Goal: Transaction & Acquisition: Purchase product/service

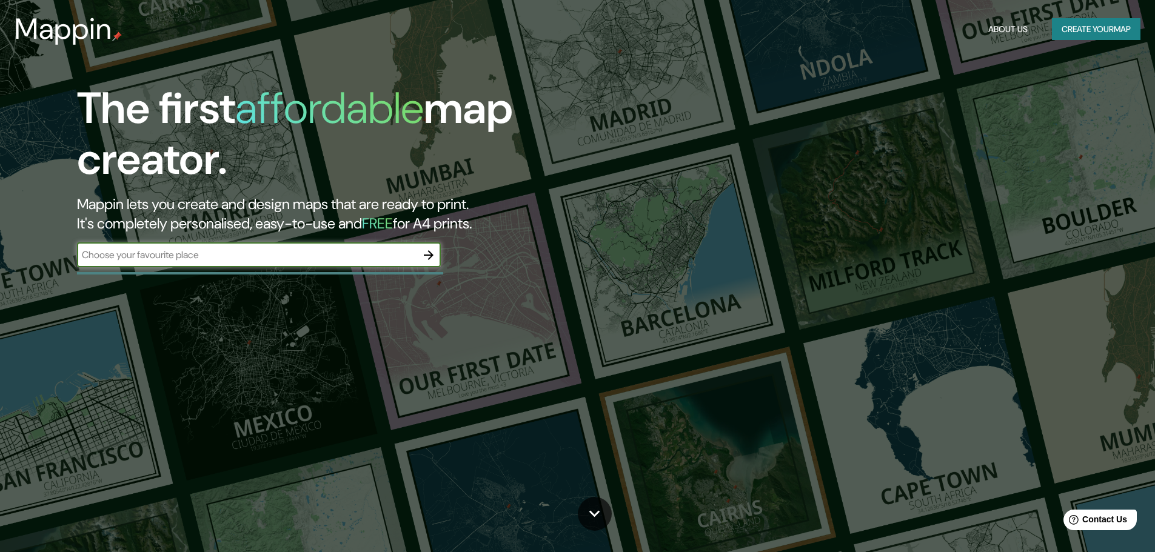
click at [267, 254] on input "text" at bounding box center [246, 255] width 339 height 14
type input "centro cultural [PERSON_NAME]"
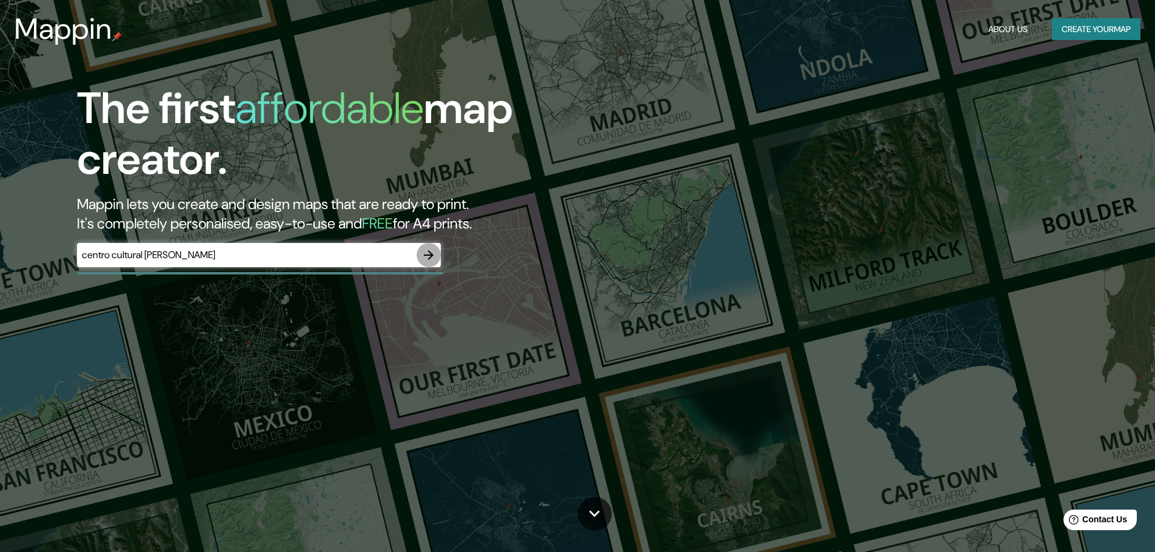
click at [430, 259] on icon "button" at bounding box center [428, 255] width 15 height 15
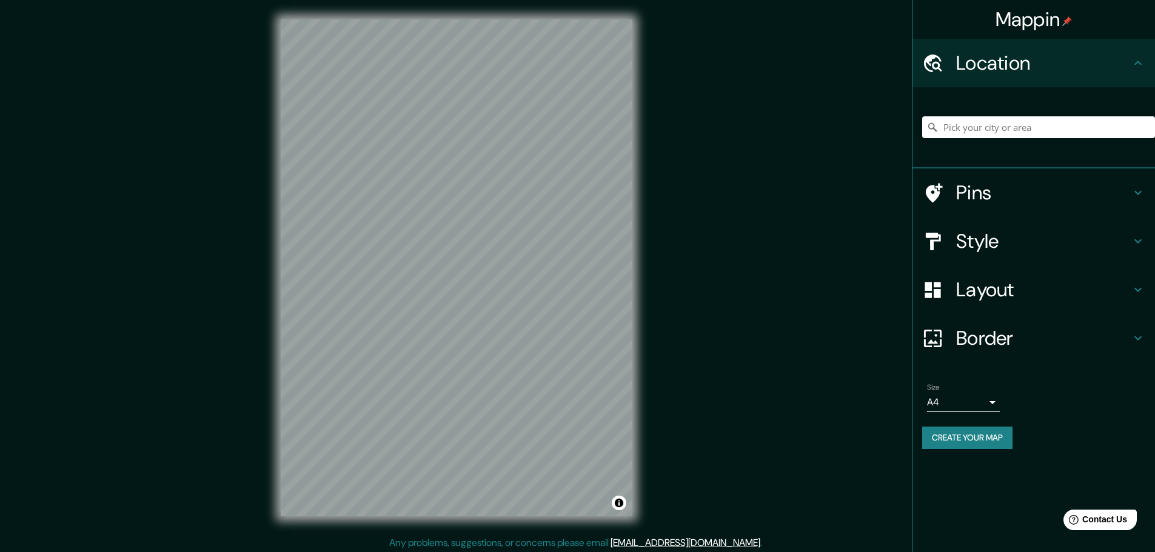
click at [1000, 42] on div "Location" at bounding box center [1033, 63] width 242 height 48
click at [1016, 134] on input "Pick your city or area" at bounding box center [1038, 127] width 233 height 22
type input "d"
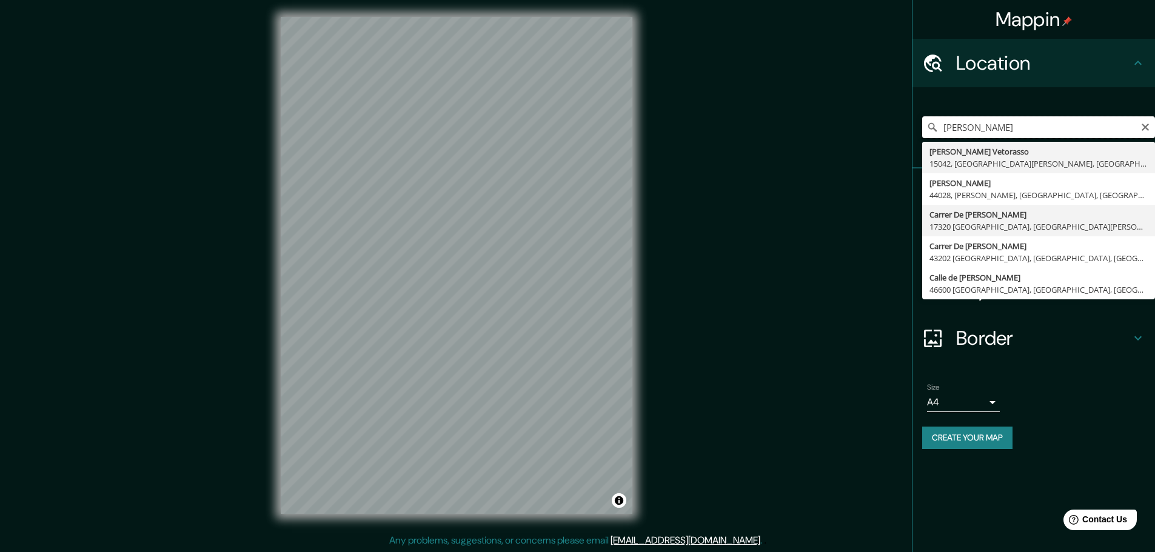
scroll to position [3, 0]
click at [940, 125] on input "[PERSON_NAME]" at bounding box center [1038, 127] width 233 height 22
click at [1063, 131] on input "centro cultural [PERSON_NAME]" at bounding box center [1038, 127] width 233 height 22
type input "[PERSON_NAME], 86270 Centro, [GEOGRAPHIC_DATA], [GEOGRAPHIC_DATA]"
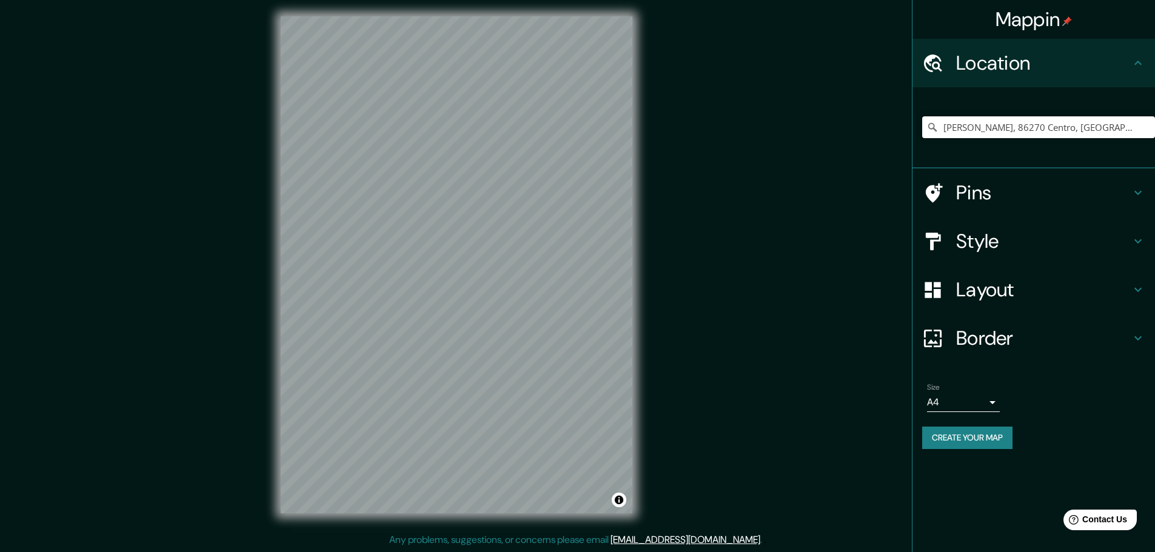
scroll to position [0, 0]
click at [1143, 125] on icon "Clear" at bounding box center [1144, 127] width 7 height 7
click at [1010, 122] on input "Pick your city or area" at bounding box center [1038, 127] width 233 height 22
type input "f"
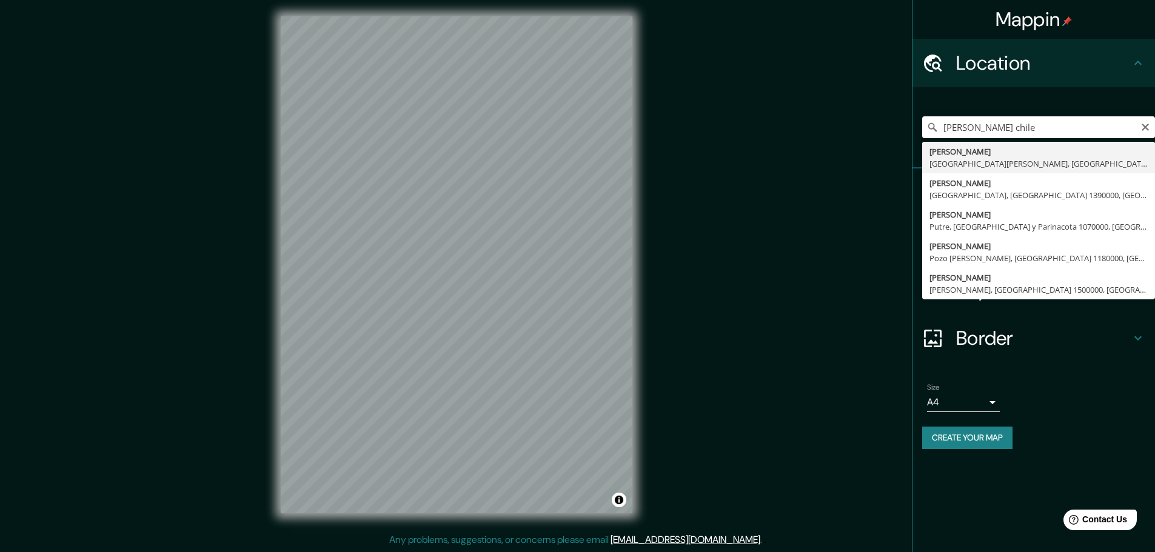
type input "[PERSON_NAME], [GEOGRAPHIC_DATA][PERSON_NAME], [GEOGRAPHIC_DATA] 1410000, [GEOG…"
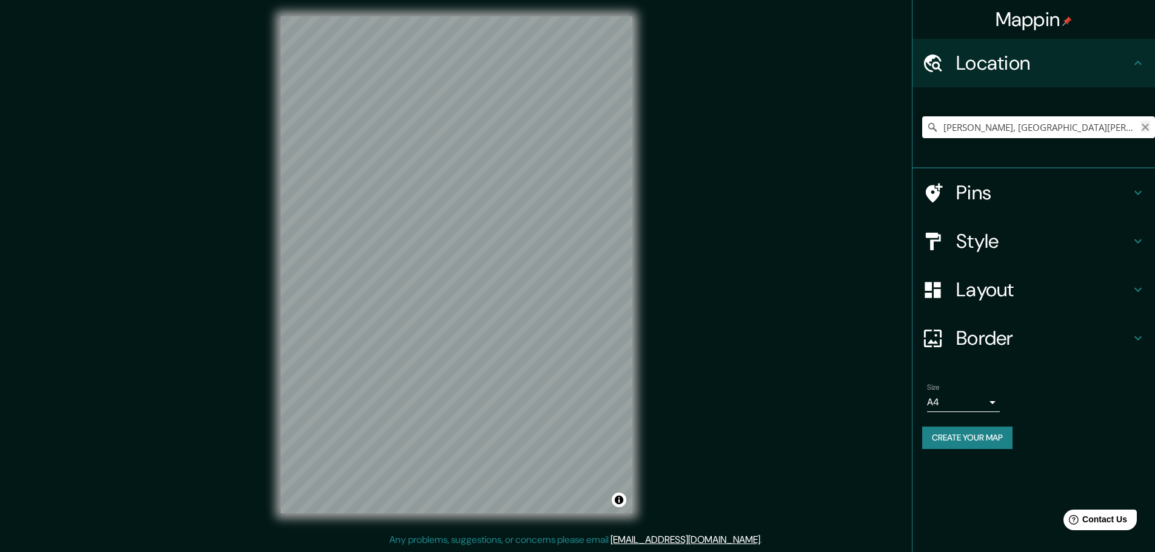
click at [1147, 127] on icon "Clear" at bounding box center [1145, 127] width 10 height 10
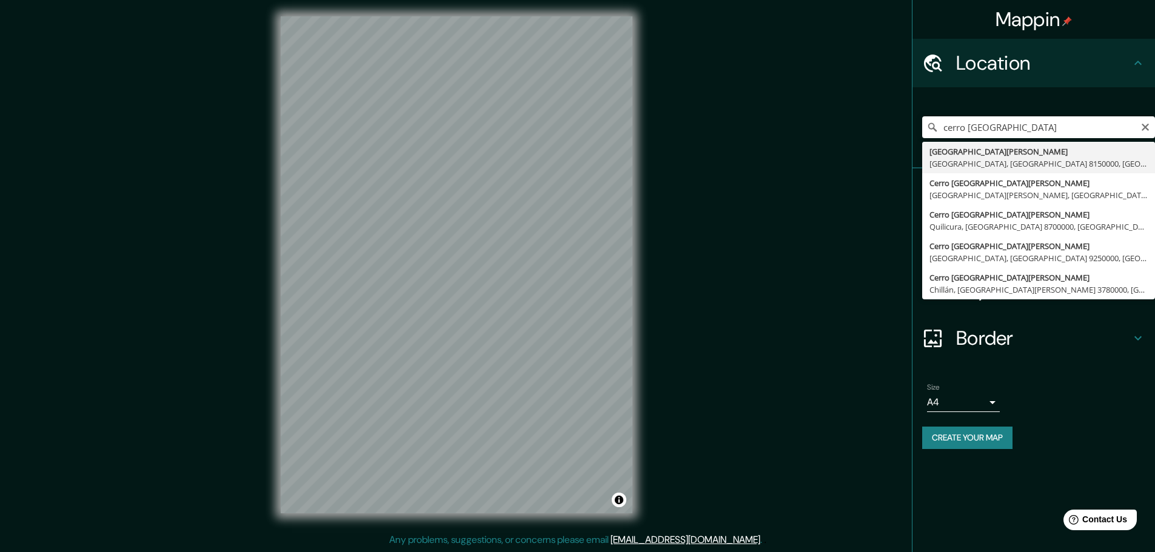
type input "[GEOGRAPHIC_DATA][PERSON_NAME], [GEOGRAPHIC_DATA], [GEOGRAPHIC_DATA] 8150000, […"
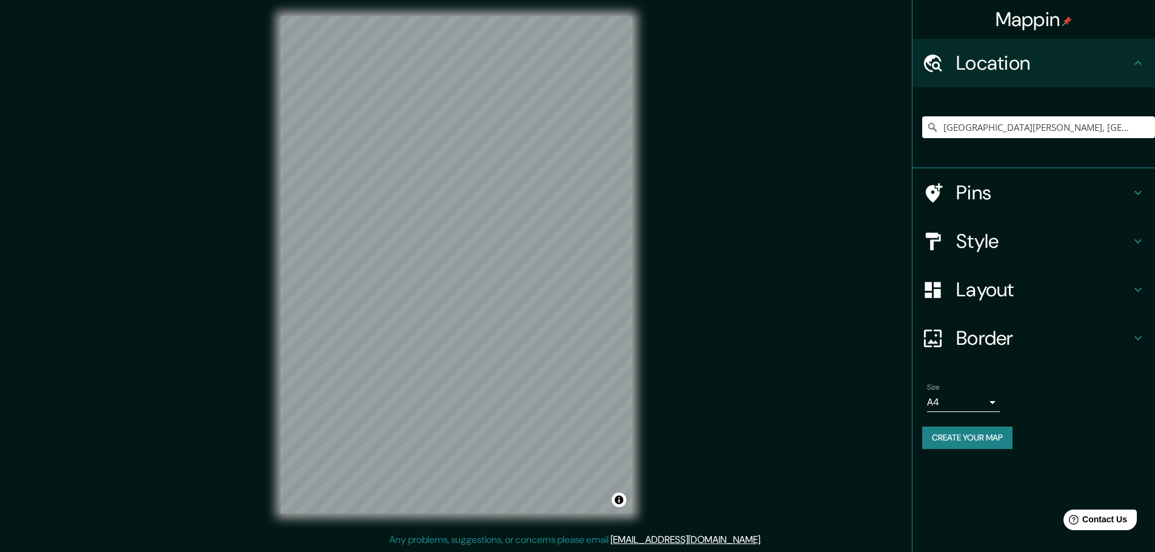
click at [1031, 343] on h4 "Border" at bounding box center [1043, 338] width 175 height 24
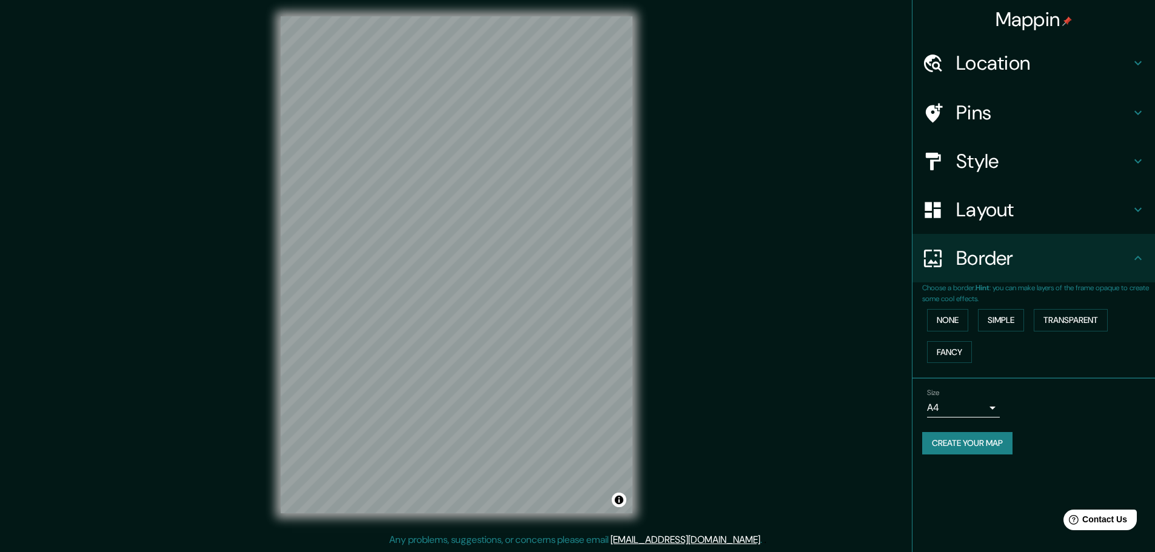
click at [1023, 208] on h4 "Layout" at bounding box center [1043, 210] width 175 height 24
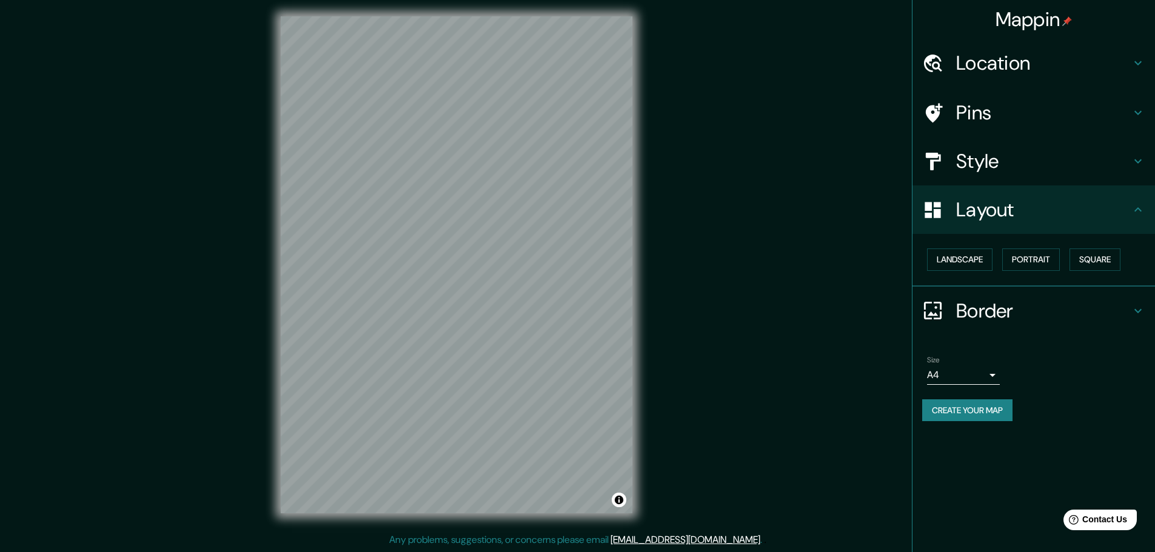
click at [1038, 180] on div "Style" at bounding box center [1033, 161] width 242 height 48
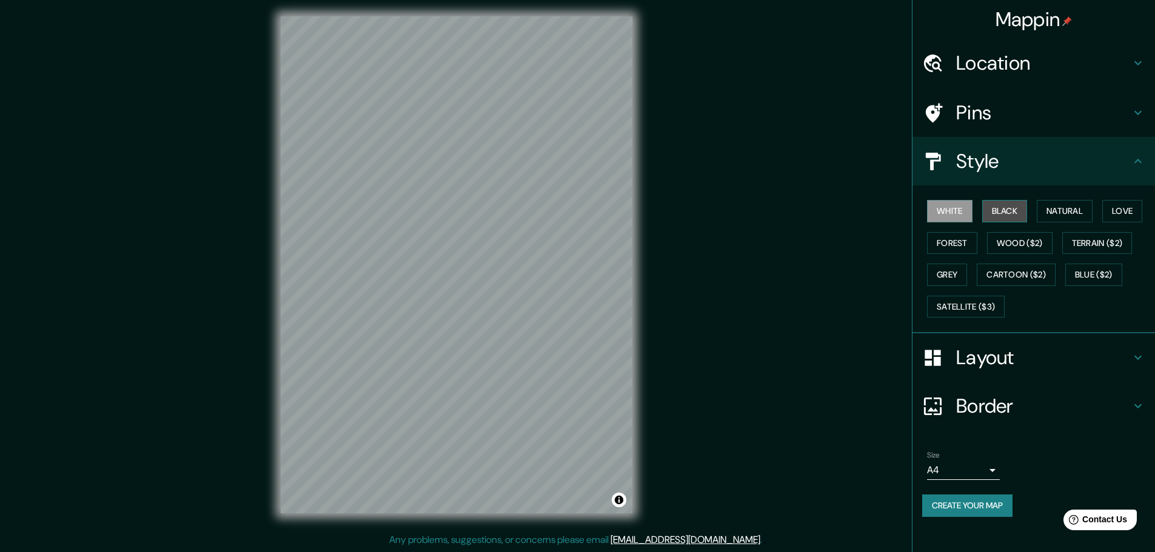
click at [1012, 211] on button "Black" at bounding box center [1004, 211] width 45 height 22
click at [1069, 208] on button "Natural" at bounding box center [1065, 211] width 56 height 22
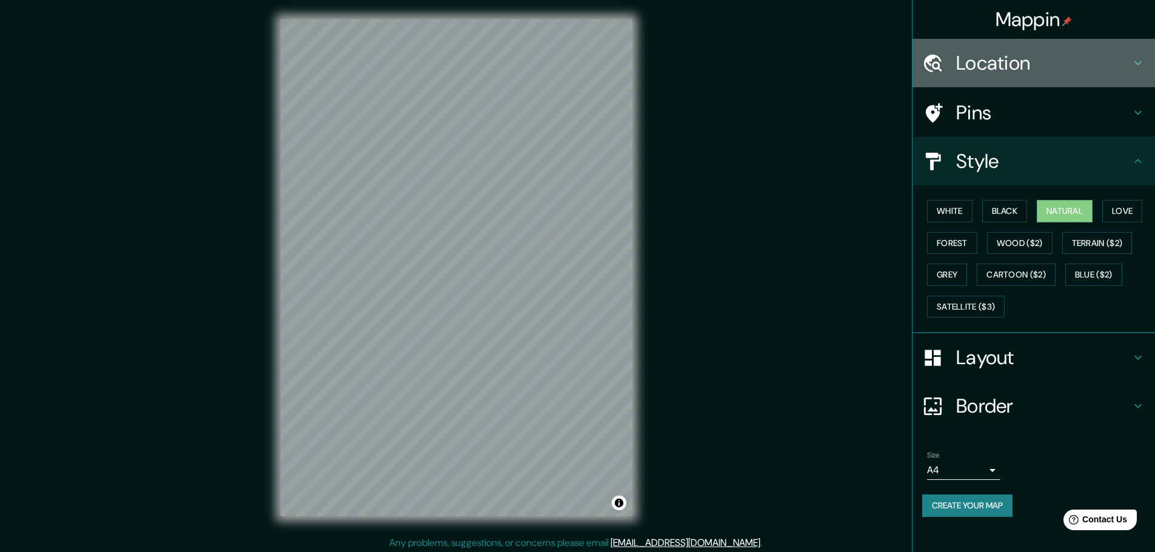
click at [1068, 76] on div "Location" at bounding box center [1033, 63] width 242 height 48
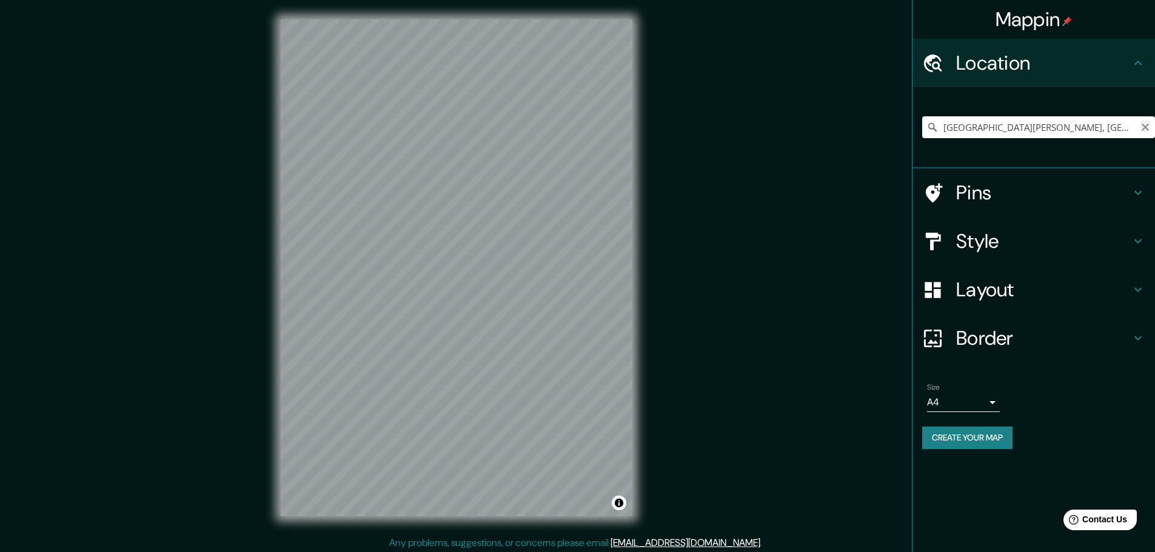
click at [1146, 127] on icon "Clear" at bounding box center [1145, 127] width 10 height 10
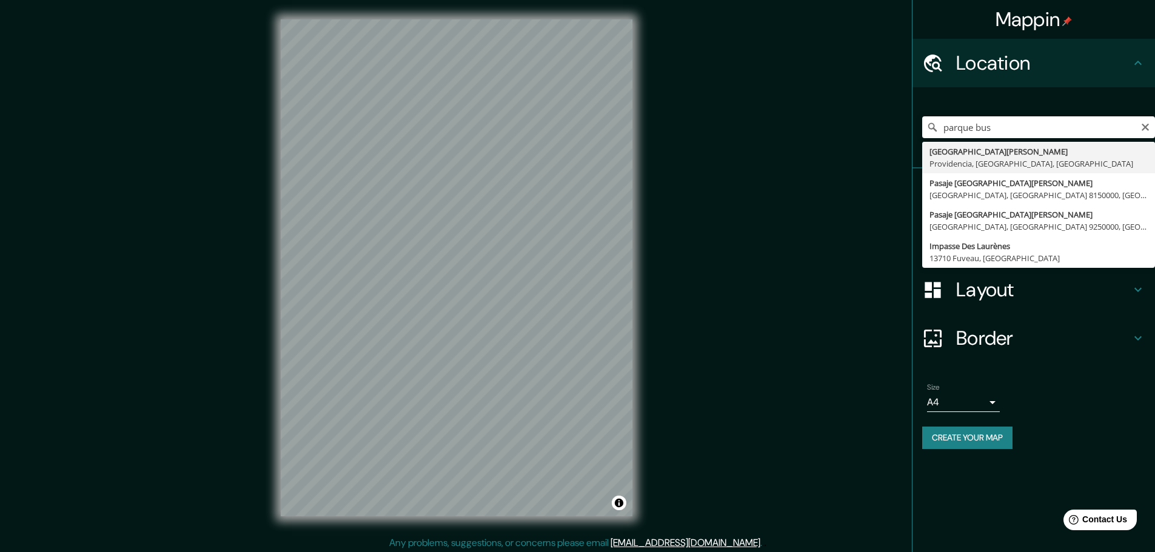
type input "[GEOGRAPHIC_DATA][PERSON_NAME], [GEOGRAPHIC_DATA], [GEOGRAPHIC_DATA], [GEOGRAPH…"
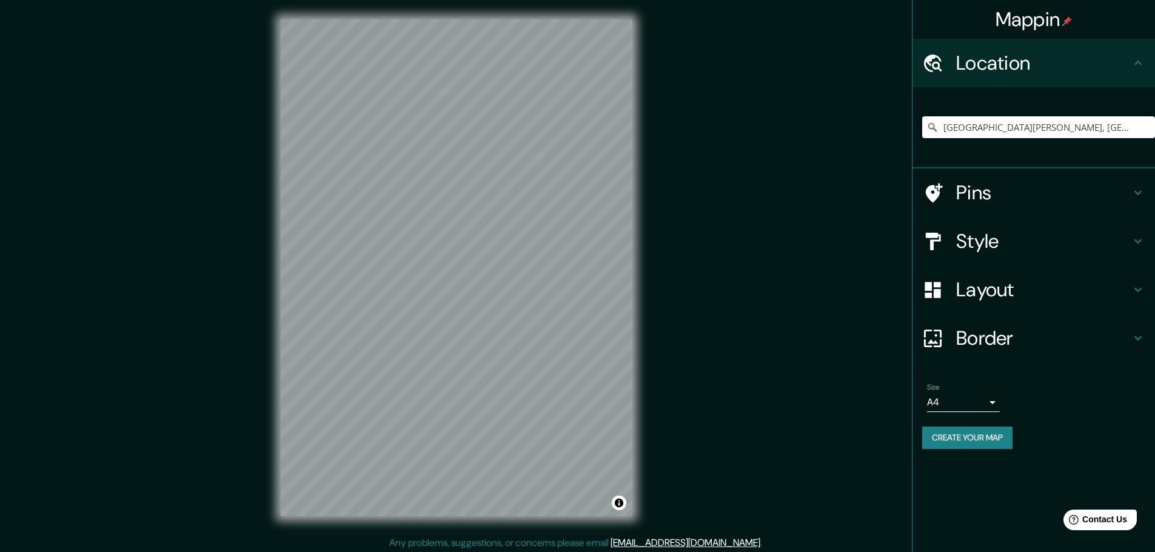
click at [1028, 283] on h4 "Layout" at bounding box center [1043, 290] width 175 height 24
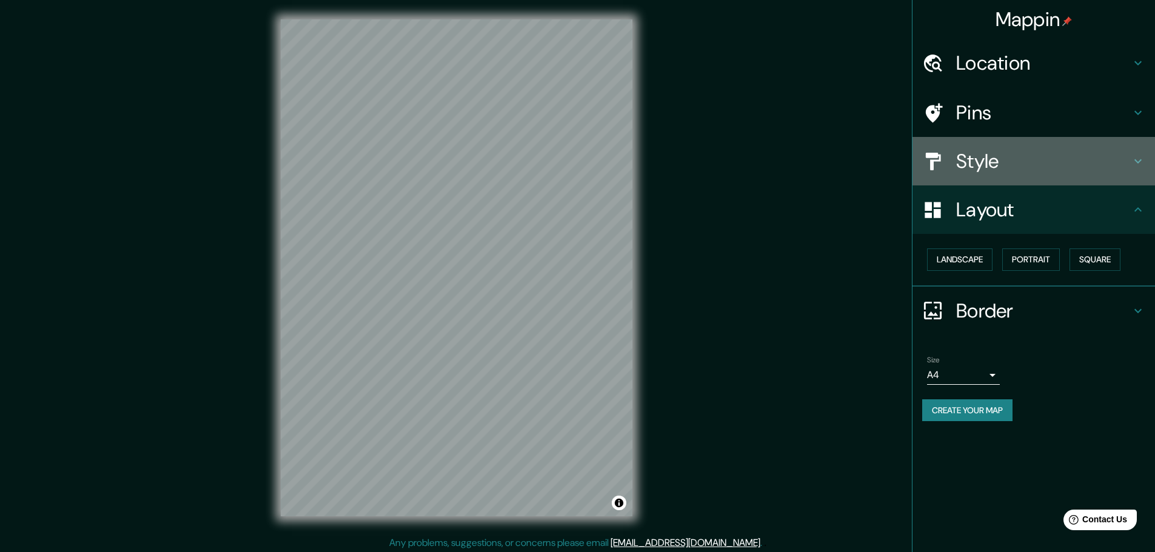
click at [1004, 158] on h4 "Style" at bounding box center [1043, 161] width 175 height 24
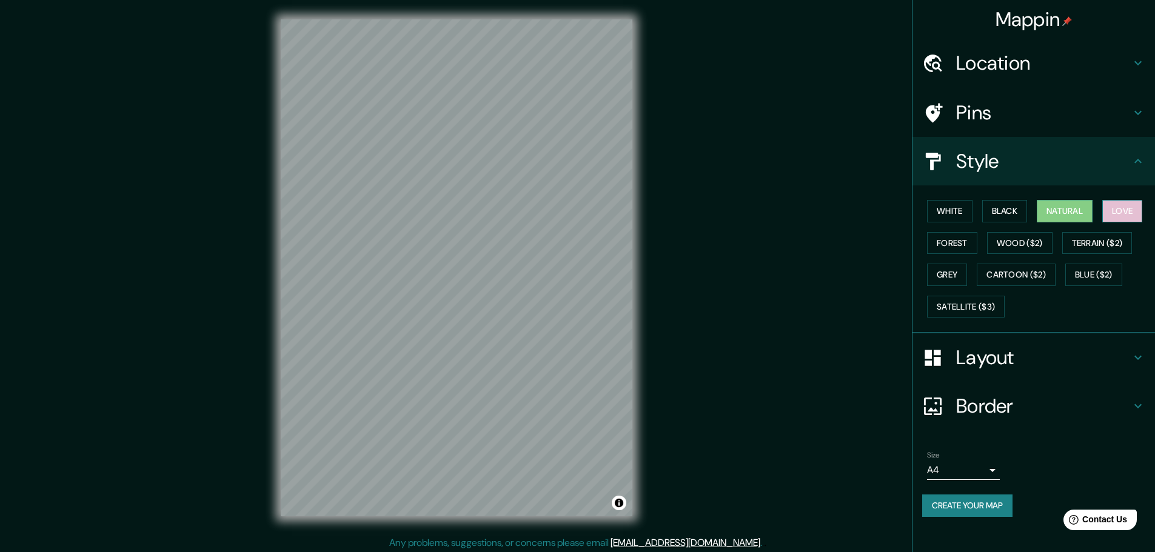
click at [1120, 212] on button "Love" at bounding box center [1122, 211] width 40 height 22
click at [965, 241] on button "Forest" at bounding box center [952, 243] width 50 height 22
click at [1020, 241] on button "Wood ($2)" at bounding box center [1019, 243] width 65 height 22
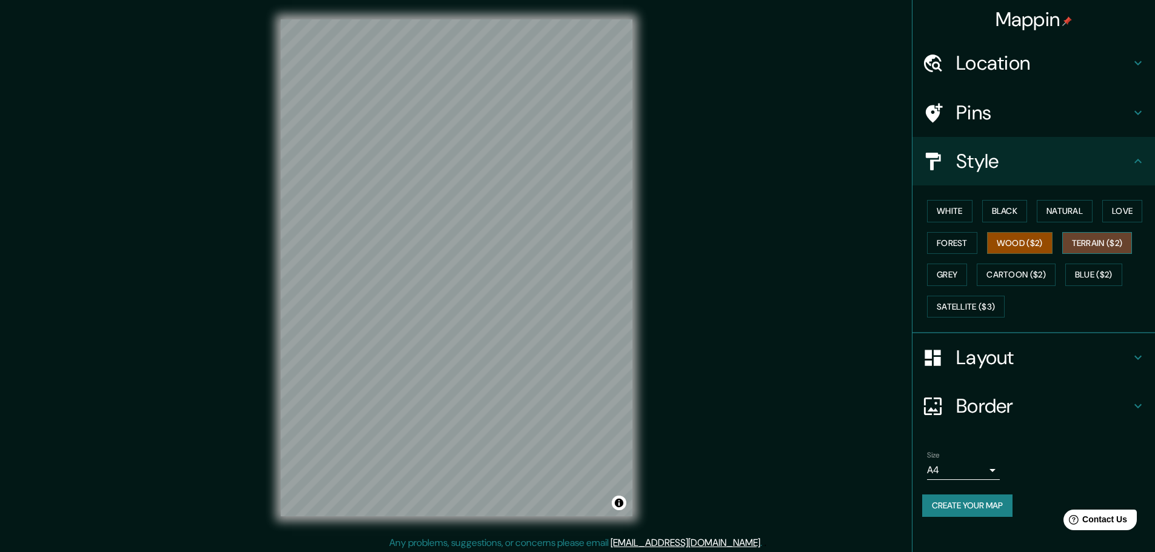
click at [1112, 246] on button "Terrain ($2)" at bounding box center [1097, 243] width 70 height 22
click at [942, 279] on button "Grey" at bounding box center [947, 275] width 40 height 22
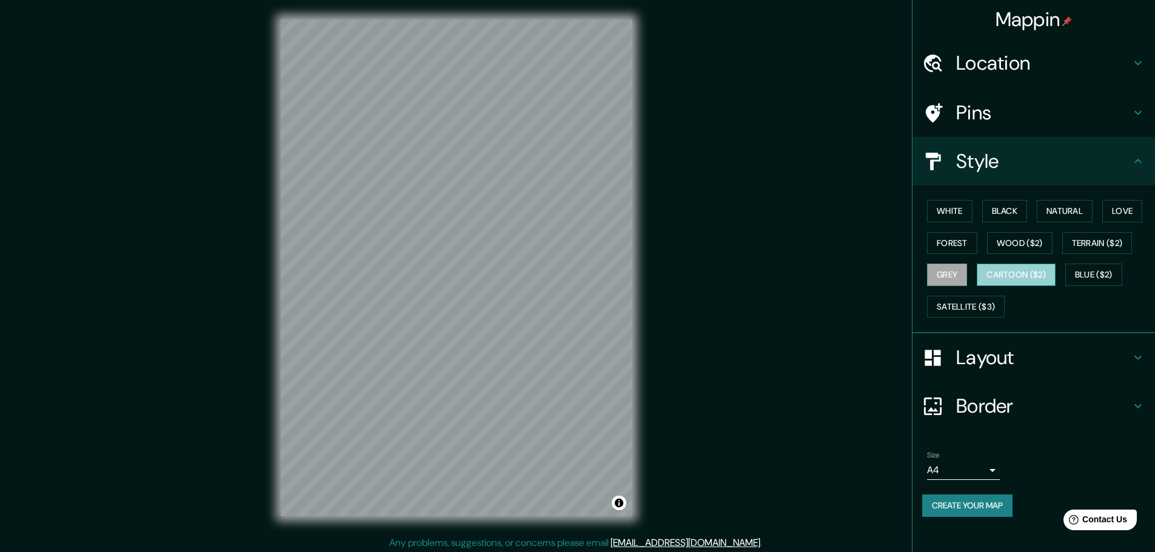
click at [1014, 278] on button "Cartoon ($2)" at bounding box center [1016, 275] width 79 height 22
click at [1112, 277] on button "Blue ($2)" at bounding box center [1093, 275] width 57 height 22
click at [1019, 275] on button "Cartoon ($2)" at bounding box center [1016, 275] width 79 height 22
click at [1097, 284] on button "Blue ($2)" at bounding box center [1093, 275] width 57 height 22
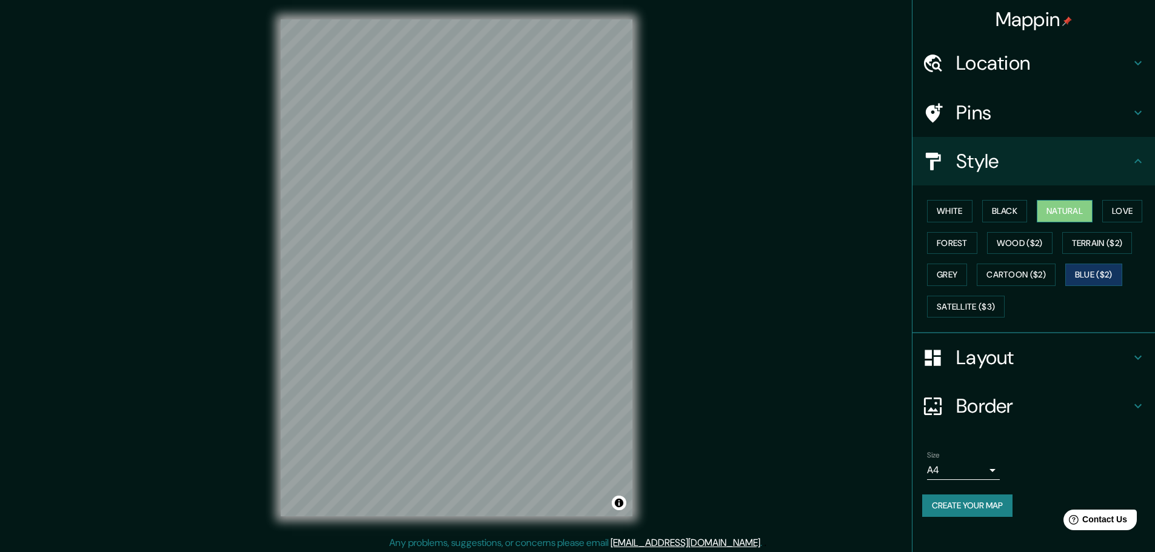
click at [1055, 207] on button "Natural" at bounding box center [1065, 211] width 56 height 22
